Goal: Navigation & Orientation: Find specific page/section

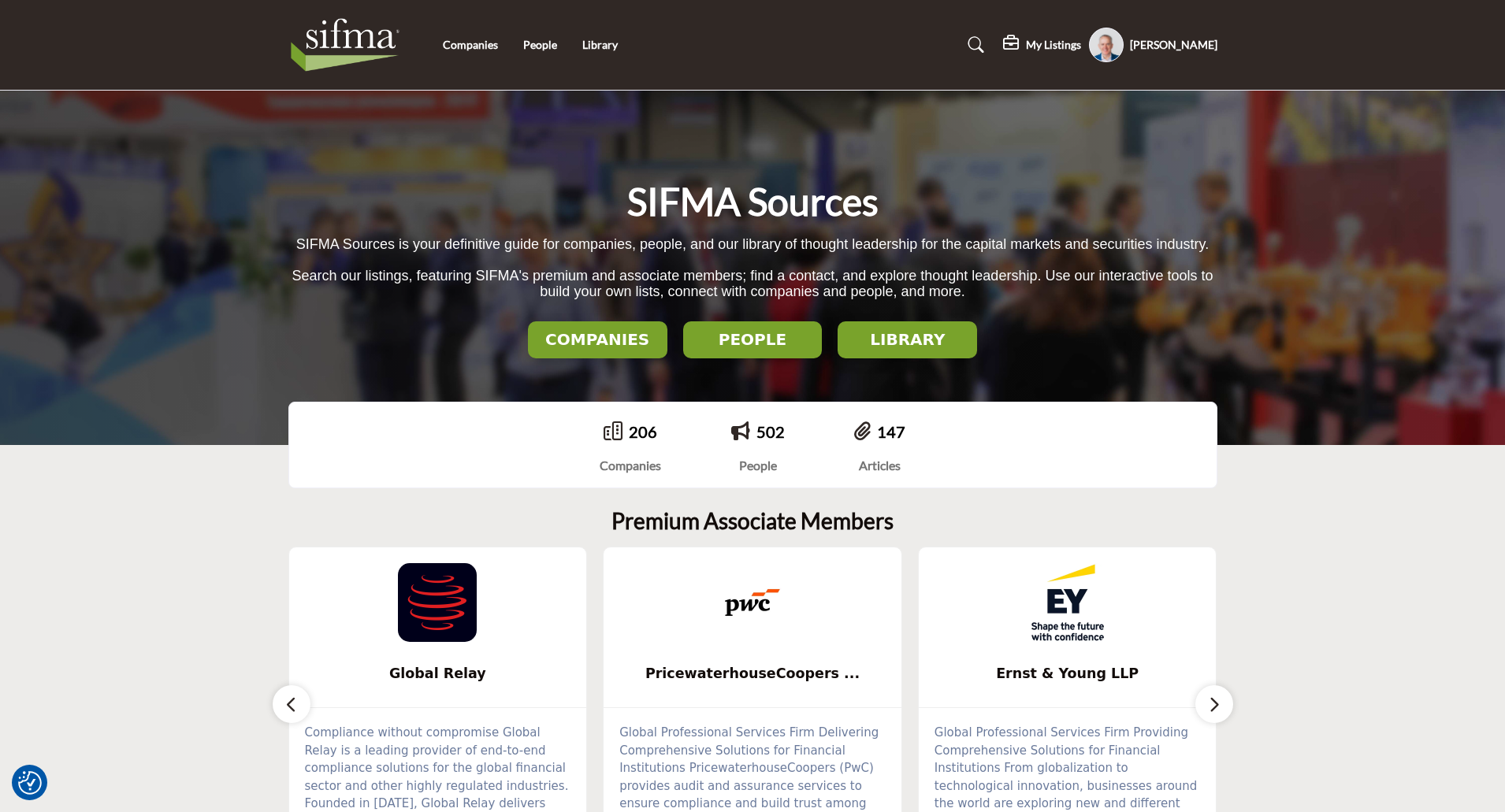
click at [745, 607] on img at bounding box center [752, 602] width 79 height 79
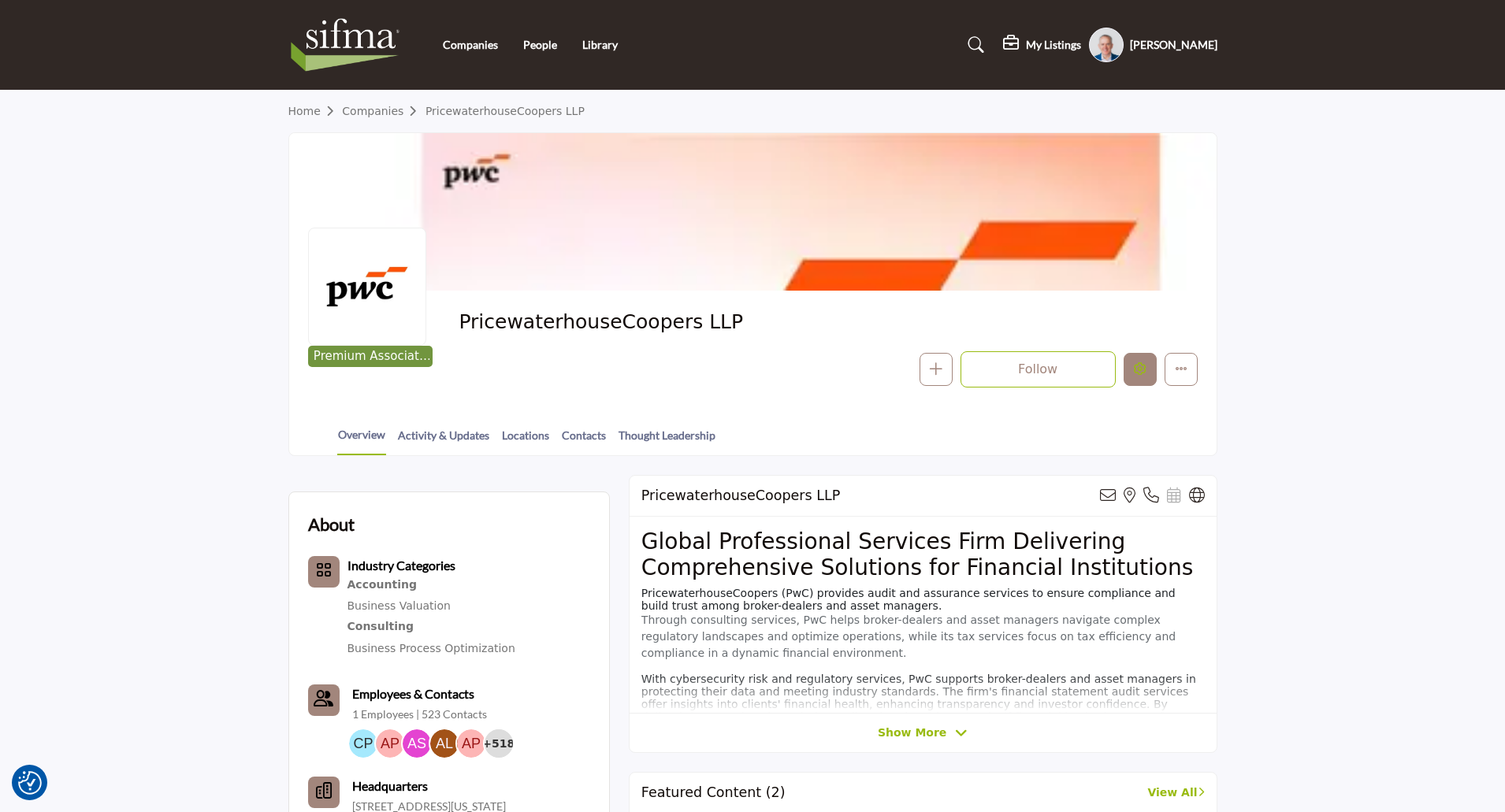
click at [1144, 373] on icon "Edit company" at bounding box center [1140, 369] width 13 height 13
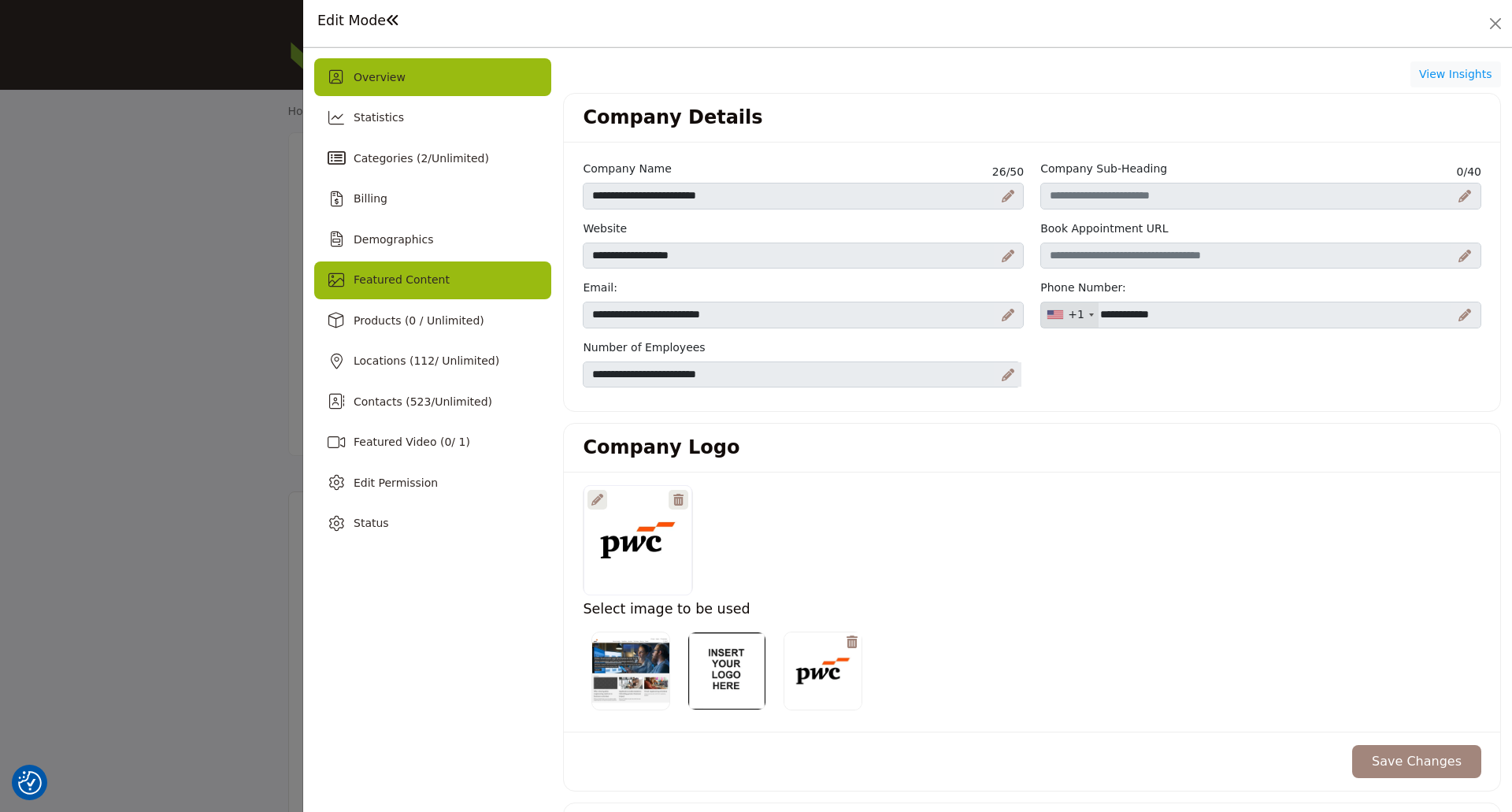
click at [410, 286] on span "Featured Content" at bounding box center [401, 279] width 96 height 13
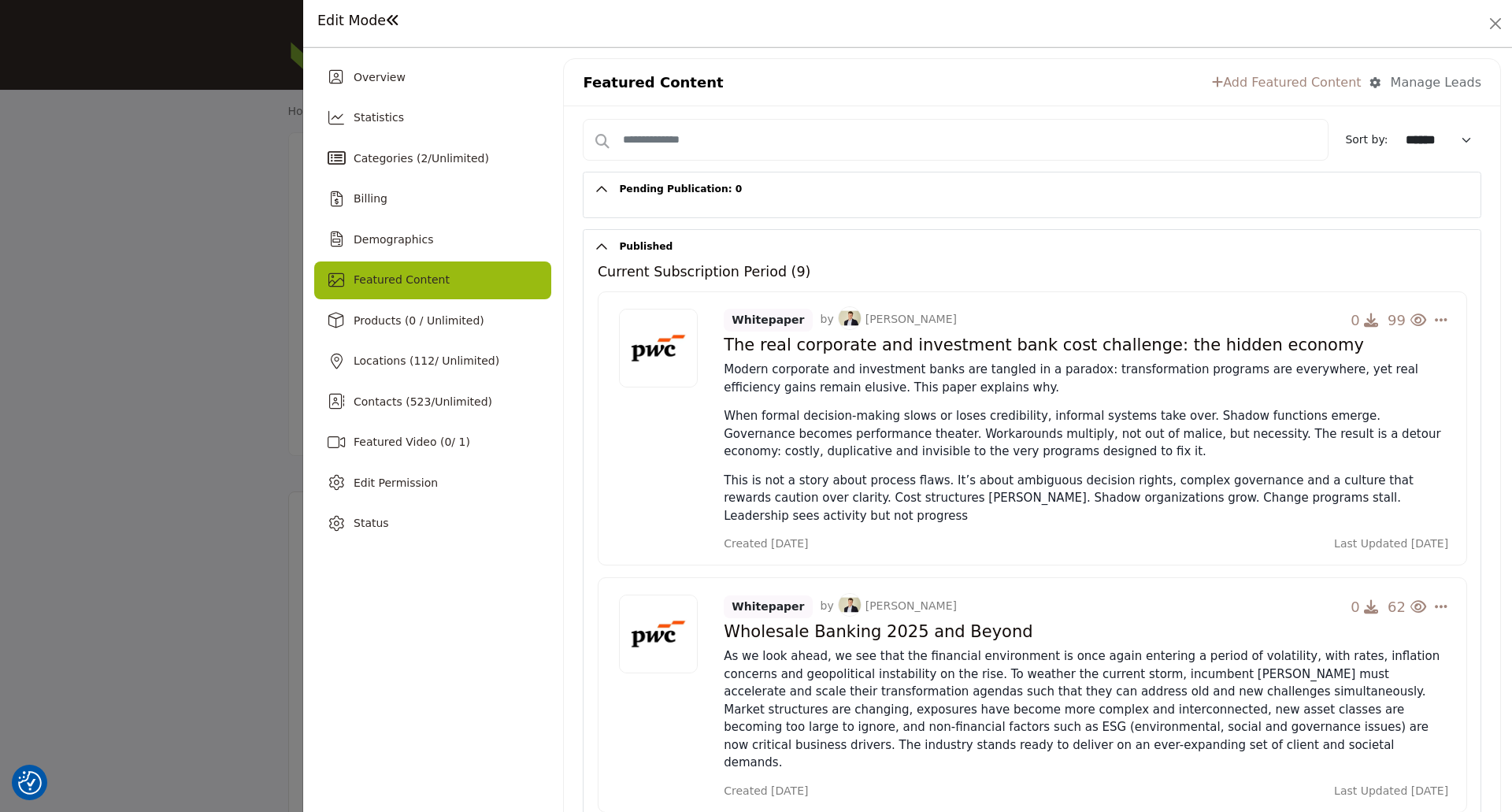
click at [1417, 78] on div "Manage Leads" at bounding box center [1436, 83] width 91 height 19
